Goal: Transaction & Acquisition: Purchase product/service

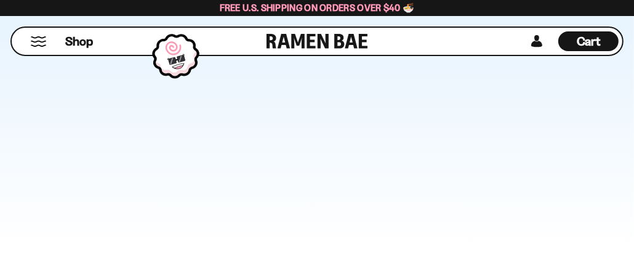
scroll to position [3201, 0]
click at [39, 41] on button "Mobile Menu Trigger" at bounding box center [38, 41] width 17 height 10
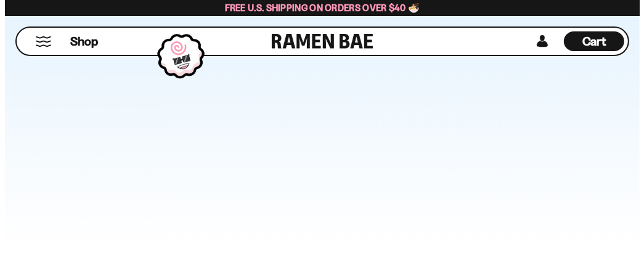
scroll to position [3235, 0]
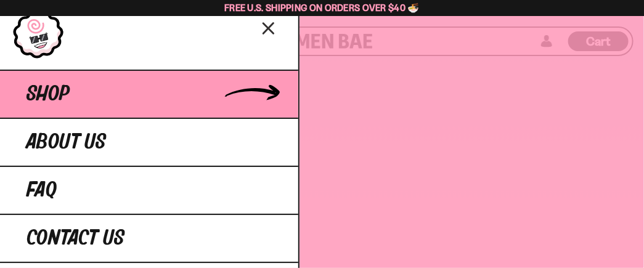
click at [62, 105] on span "Shop" at bounding box center [47, 94] width 43 height 22
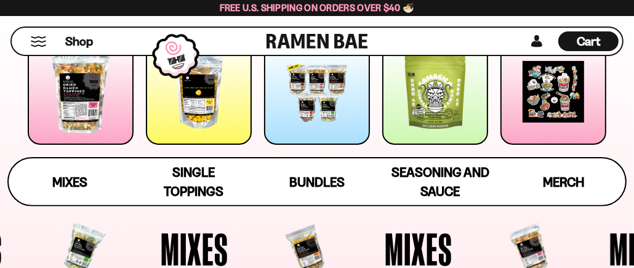
scroll to position [211, 0]
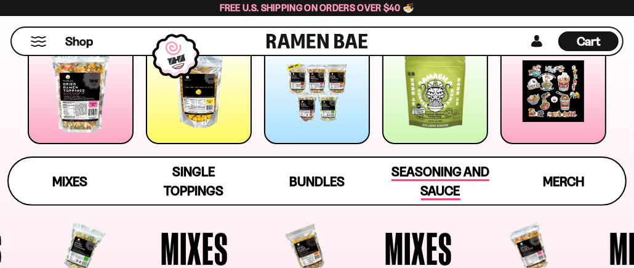
click at [437, 170] on span "Seasoning and Sauce" at bounding box center [441, 182] width 98 height 36
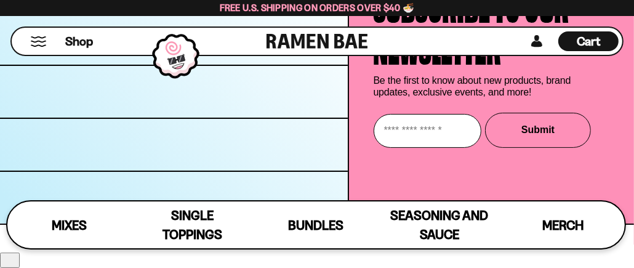
scroll to position [6425, 0]
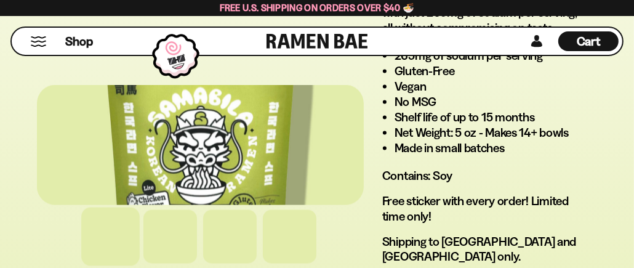
scroll to position [1300, 0]
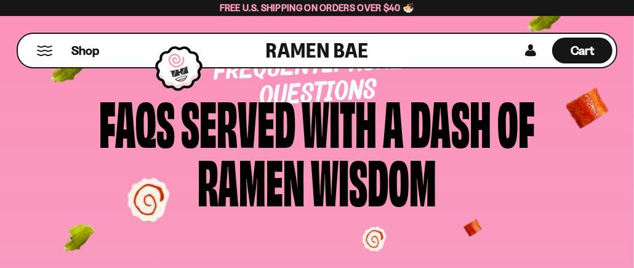
scroll to position [93, 0]
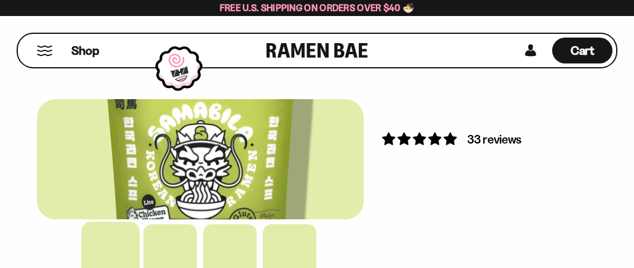
select select "*********"
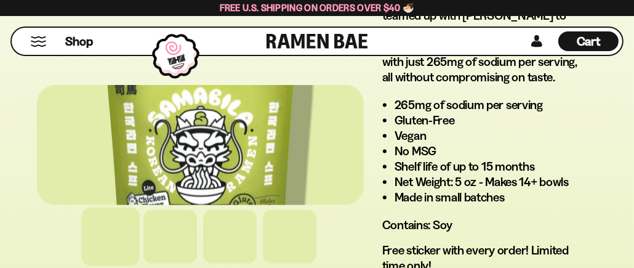
scroll to position [1252, 0]
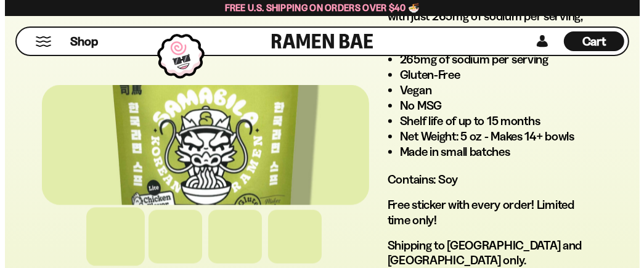
scroll to position [1297, 0]
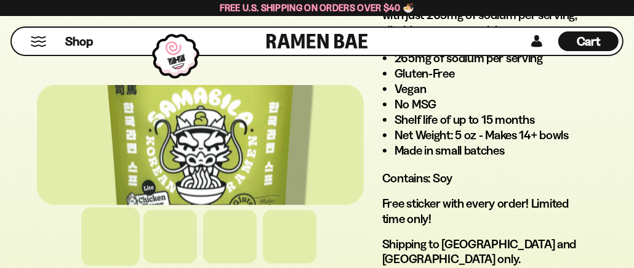
click at [0, 0] on icon "D0381C2F-513E-4F90-8A41-6F0A75DCBAAA" at bounding box center [0, 0] width 0 height 0
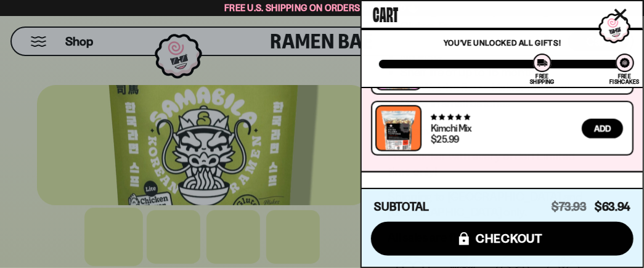
scroll to position [748, 0]
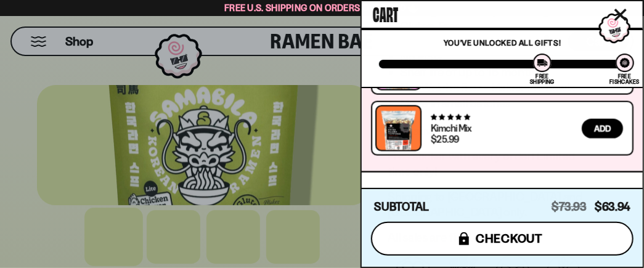
click at [476, 241] on span "checkout" at bounding box center [509, 239] width 67 height 14
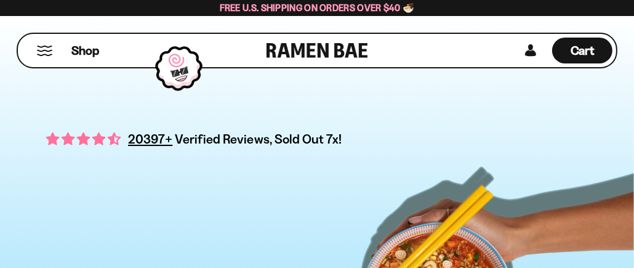
click at [47, 49] on button "Mobile Menu Trigger" at bounding box center [44, 51] width 17 height 10
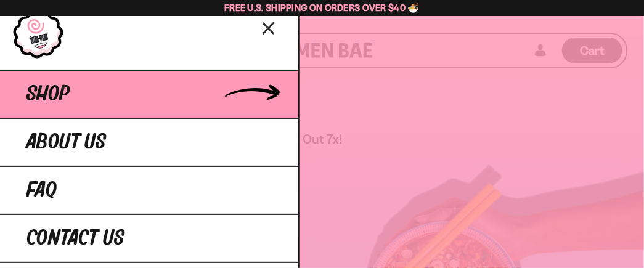
click at [119, 116] on link "Shop" at bounding box center [149, 94] width 298 height 48
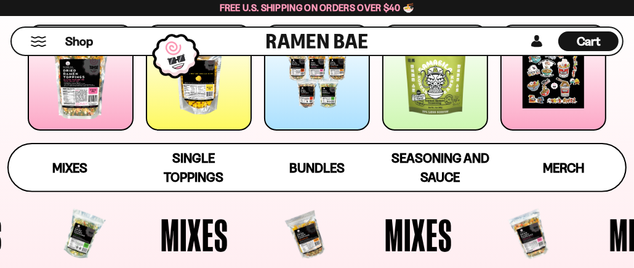
scroll to position [225, 0]
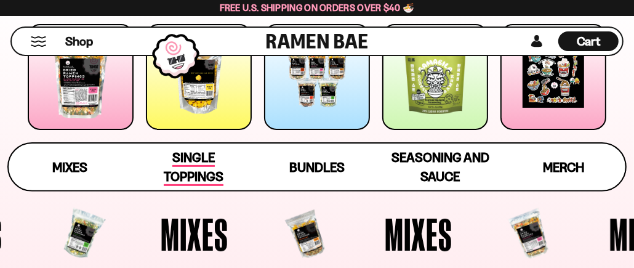
click at [212, 150] on span "Single Toppings" at bounding box center [194, 168] width 60 height 36
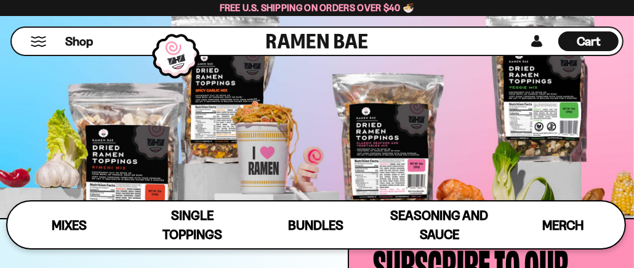
scroll to position [2970, 0]
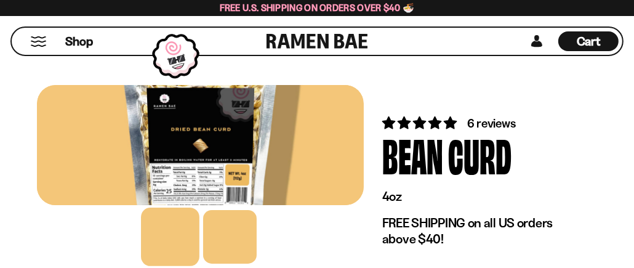
scroll to position [4, 0]
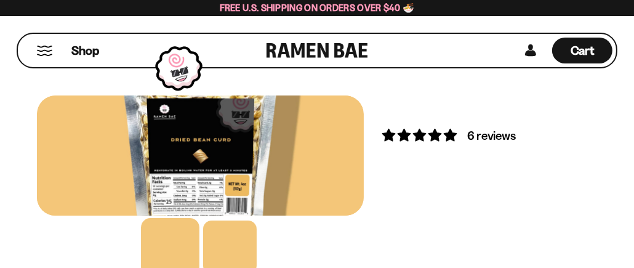
click at [0, 0] on button "FADCB6FD-DFAB-4417-9F21-029242090B77" at bounding box center [0, 0] width 0 height 0
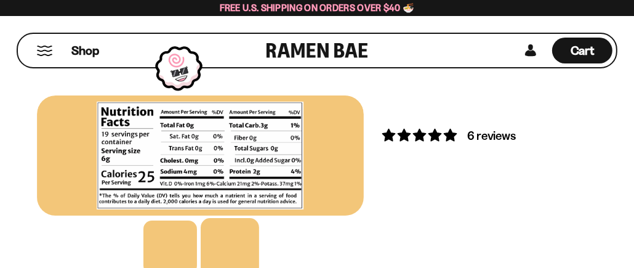
click at [0, 0] on button "FADCB6FD-DFAB-4417-9F21-029242090B77" at bounding box center [0, 0] width 0 height 0
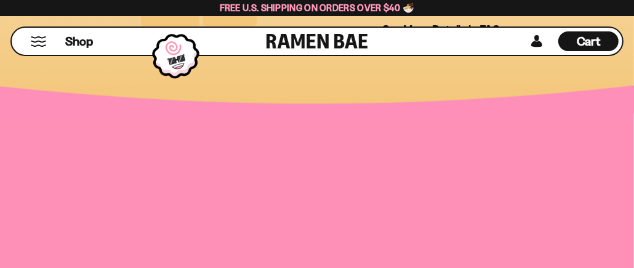
scroll to position [970, 0]
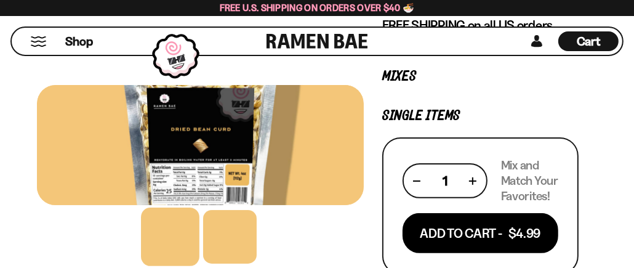
scroll to position [214, 0]
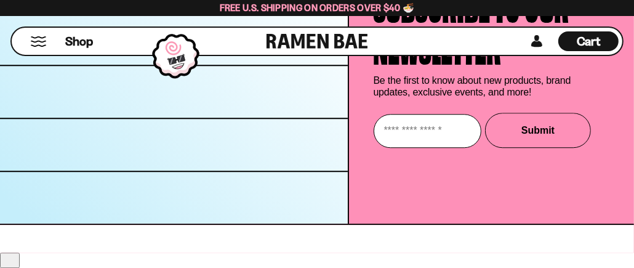
scroll to position [5352, 0]
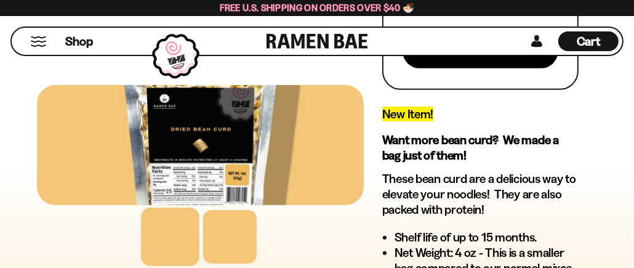
scroll to position [395, 0]
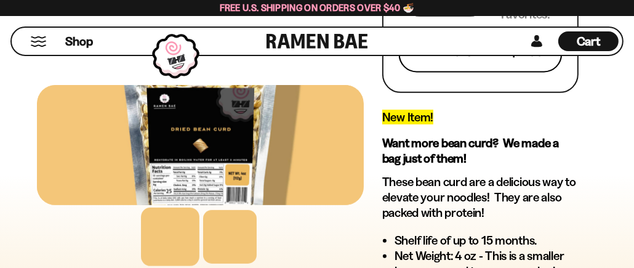
click at [399, 73] on button "Add To Cart - $4.99" at bounding box center [481, 52] width 164 height 42
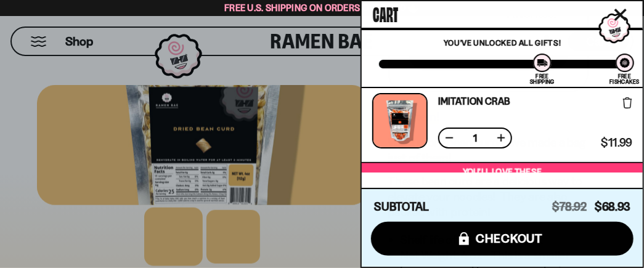
scroll to position [578, 0]
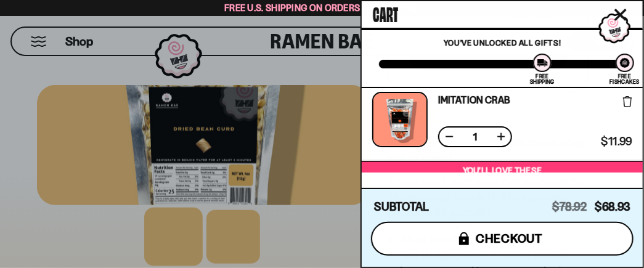
click at [477, 233] on span "checkout" at bounding box center [509, 239] width 67 height 14
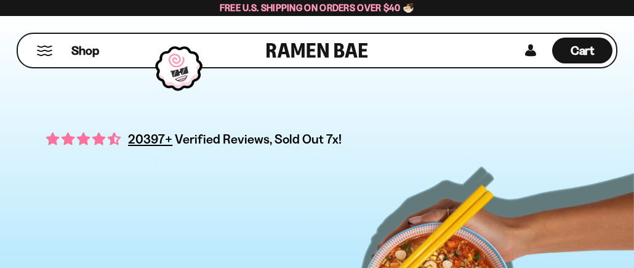
select select "*********"
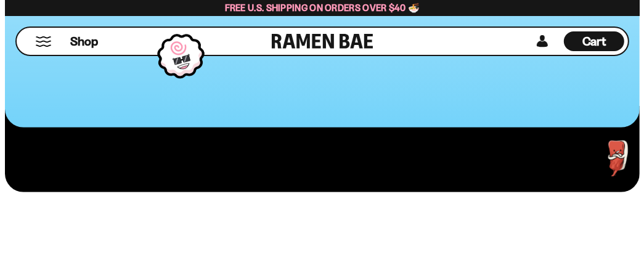
scroll to position [400, 0]
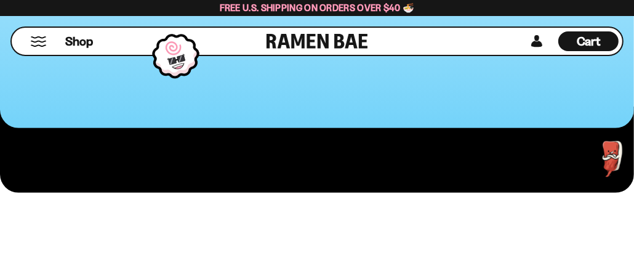
click at [0, 0] on icon at bounding box center [0, 0] width 0 height 0
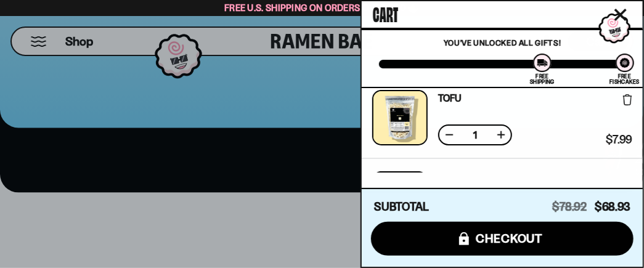
scroll to position [416, 0]
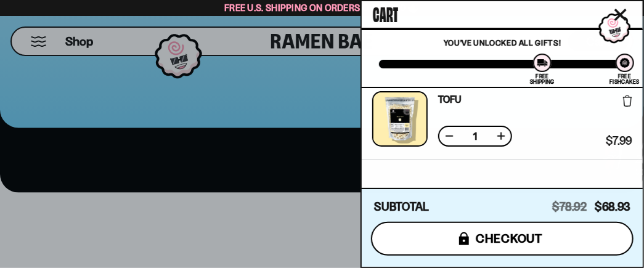
click at [476, 232] on span "checkout" at bounding box center [509, 239] width 67 height 14
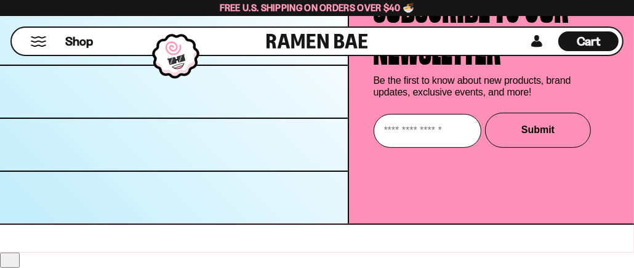
scroll to position [9811, 0]
click at [47, 39] on button "Mobile Menu Trigger" at bounding box center [38, 41] width 17 height 10
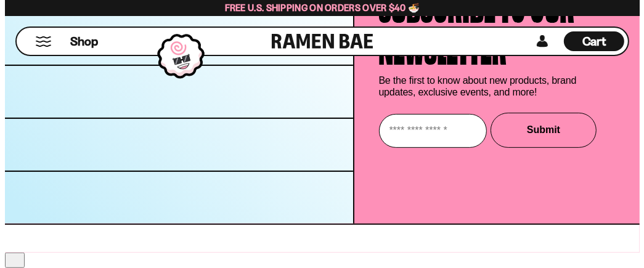
scroll to position [9913, 0]
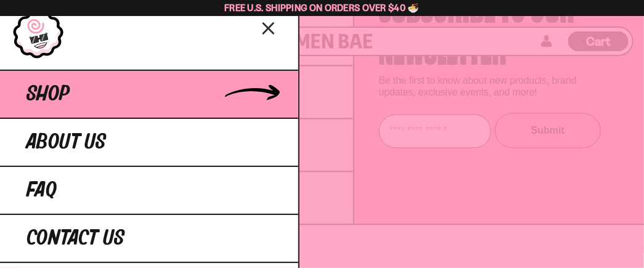
click at [70, 105] on span "Shop" at bounding box center [47, 94] width 43 height 22
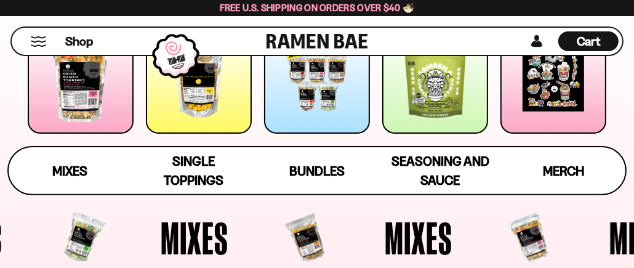
scroll to position [225, 0]
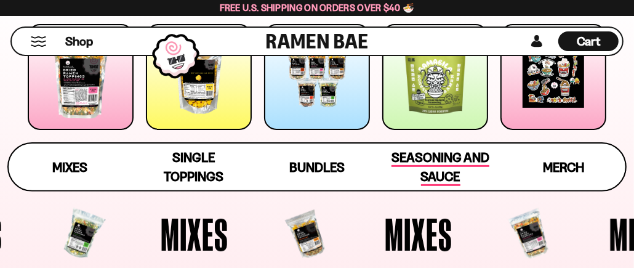
click at [423, 161] on span "Seasoning and Sauce" at bounding box center [441, 168] width 98 height 36
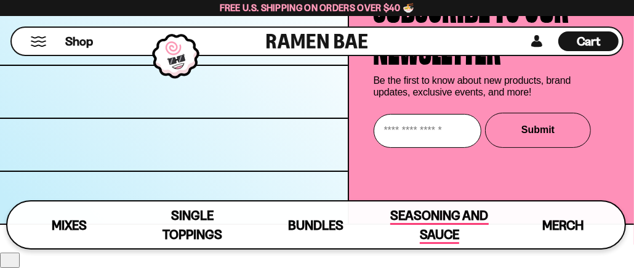
scroll to position [6016, 0]
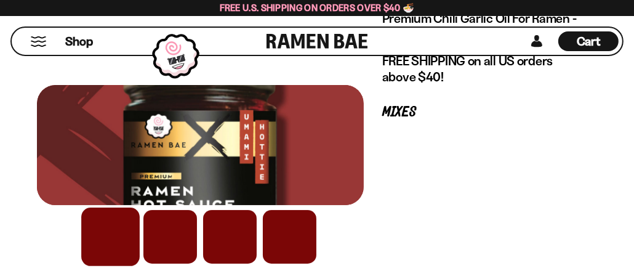
scroll to position [240, 0]
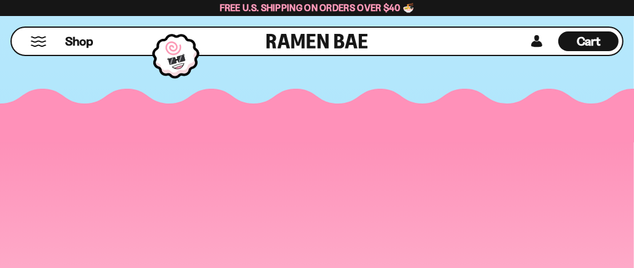
scroll to position [5516, 0]
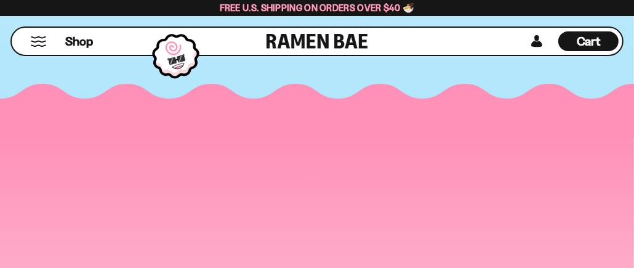
scroll to position [5413, 0]
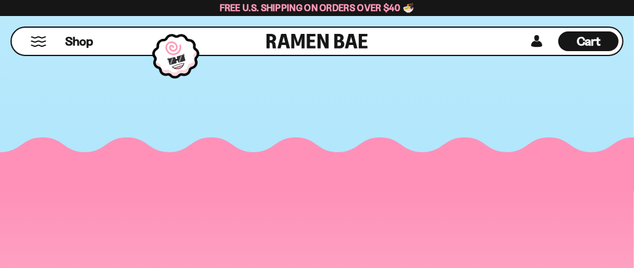
scroll to position [5385, 0]
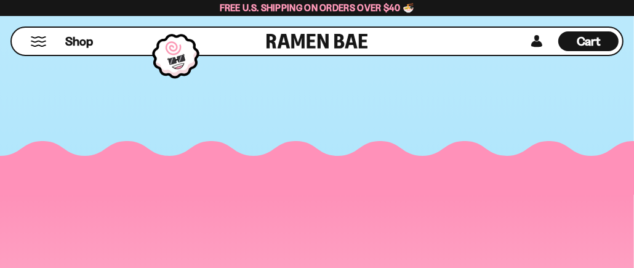
click at [36, 38] on button "Mobile Menu Trigger" at bounding box center [38, 41] width 17 height 10
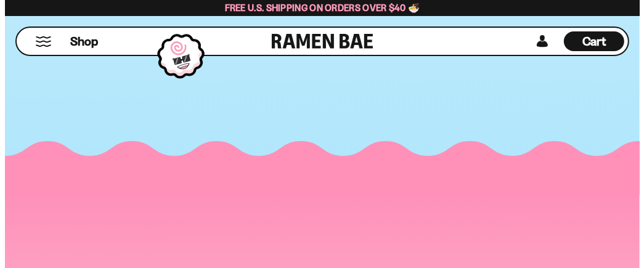
scroll to position [5397, 0]
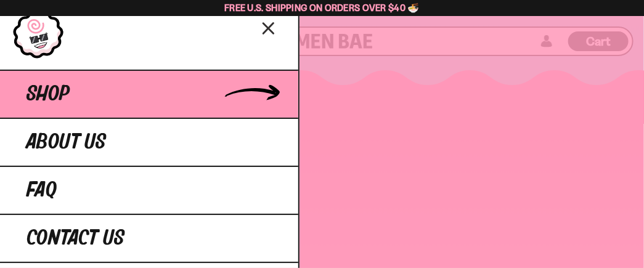
click at [88, 118] on link "Shop" at bounding box center [149, 94] width 298 height 48
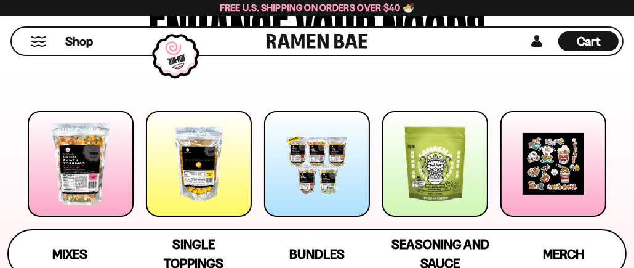
scroll to position [143, 0]
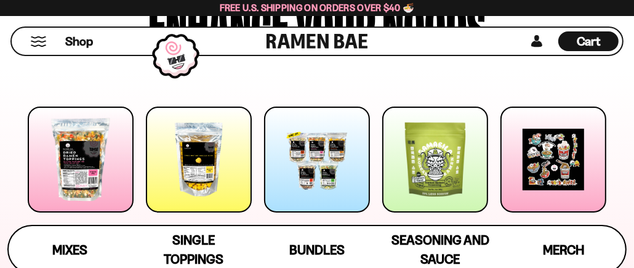
click at [432, 144] on div at bounding box center [436, 160] width 106 height 106
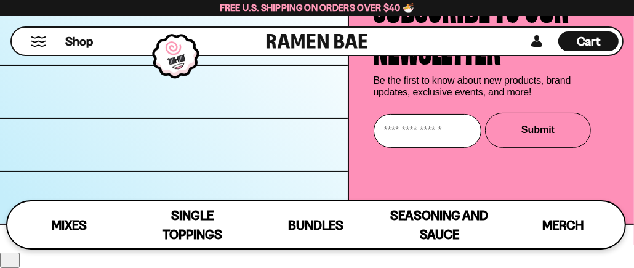
scroll to position [6366, 0]
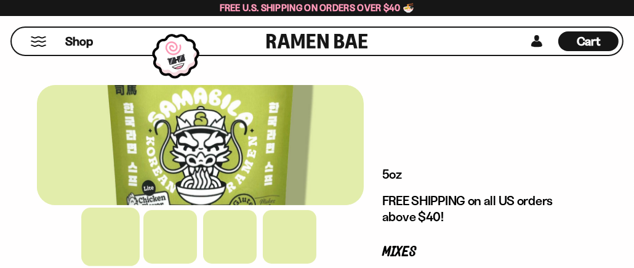
scroll to position [198, 0]
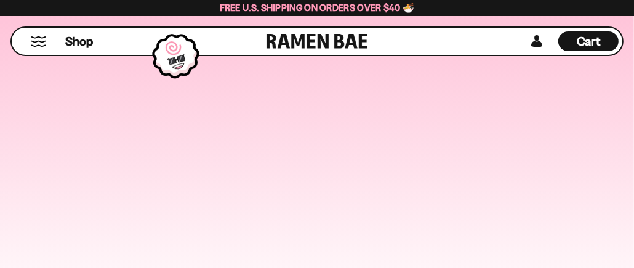
scroll to position [5677, 0]
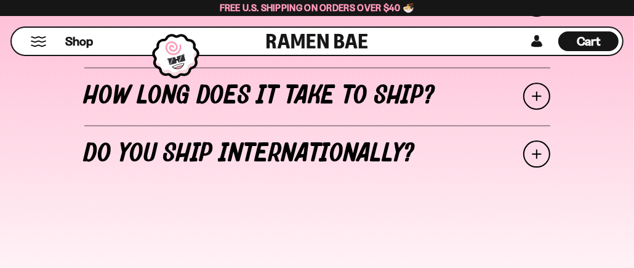
scroll to position [5721, 0]
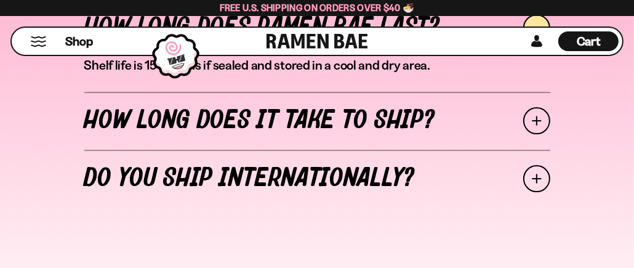
scroll to position [5804, 0]
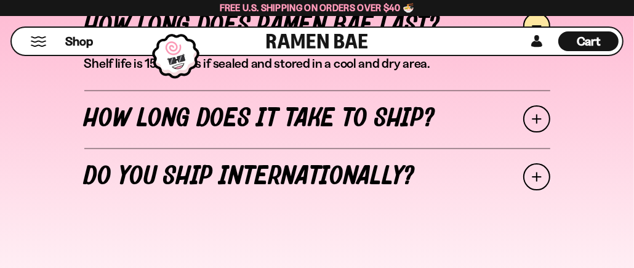
click at [37, 37] on button "Mobile Menu Trigger" at bounding box center [38, 41] width 17 height 10
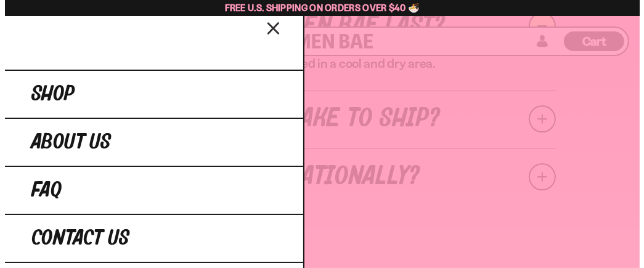
scroll to position [5817, 0]
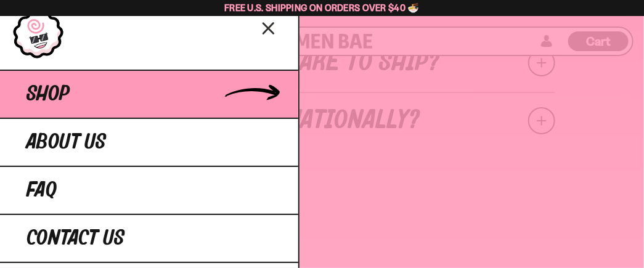
click at [70, 105] on span "Shop" at bounding box center [47, 94] width 43 height 22
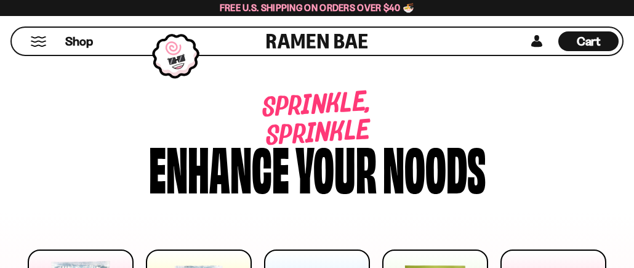
select select "*********"
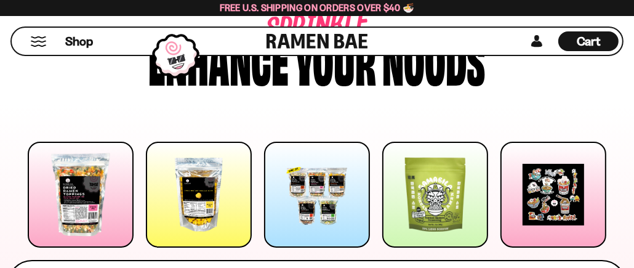
click at [461, 187] on div at bounding box center [436, 195] width 106 height 106
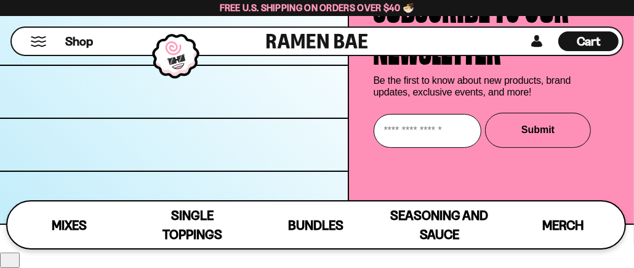
scroll to position [6016, 0]
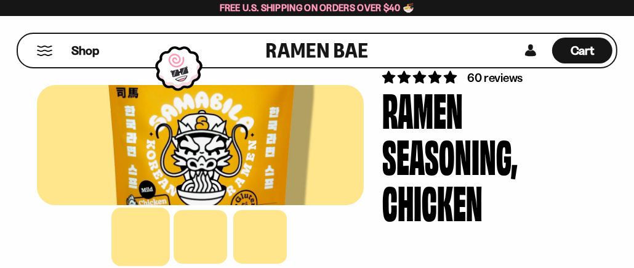
scroll to position [71, 0]
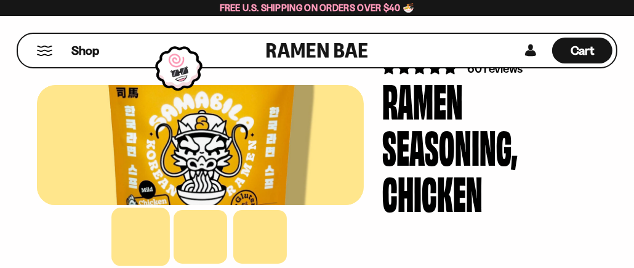
click at [468, 76] on span "60 reviews" at bounding box center [495, 68] width 55 height 15
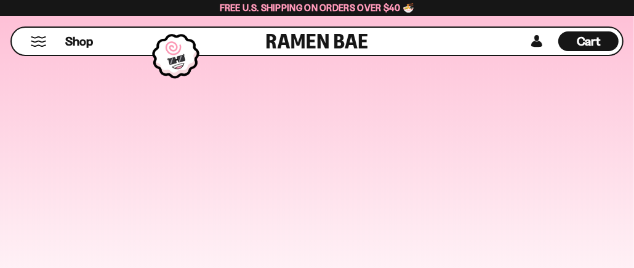
scroll to position [5568, 0]
click at [0, 0] on button "Add To Cart - $14.99" at bounding box center [0, 0] width 0 height 0
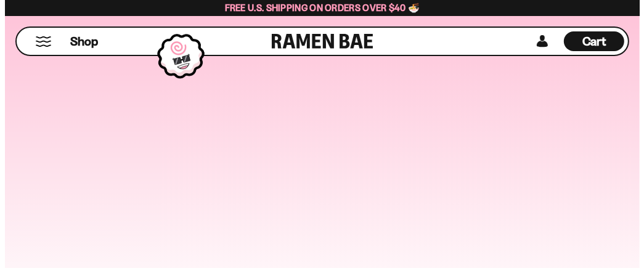
scroll to position [5581, 0]
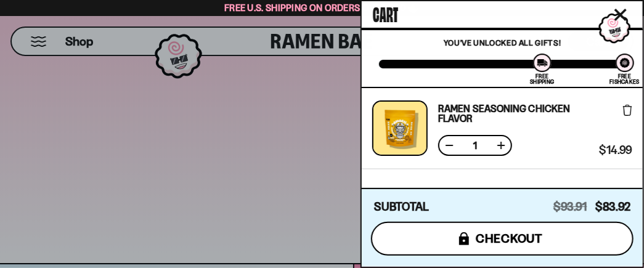
click at [504, 232] on span "checkout" at bounding box center [509, 239] width 67 height 14
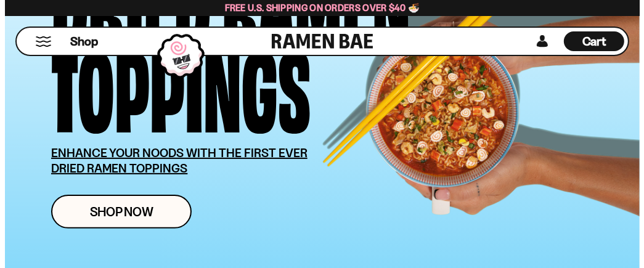
scroll to position [188, 0]
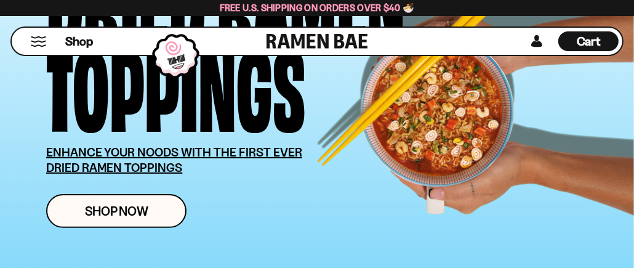
click at [0, 0] on icon at bounding box center [0, 0] width 0 height 0
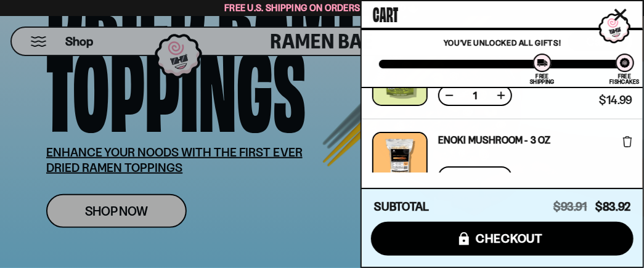
scroll to position [378, 0]
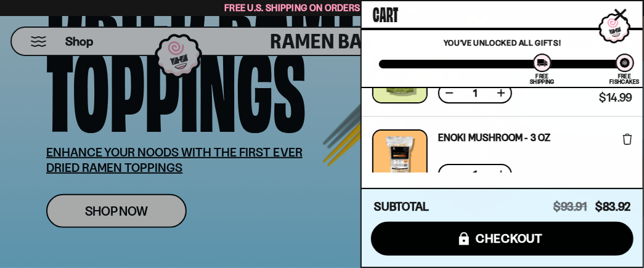
click at [624, 63] on icon at bounding box center [627, 57] width 9 height 11
